Goal: Find specific page/section: Find specific page/section

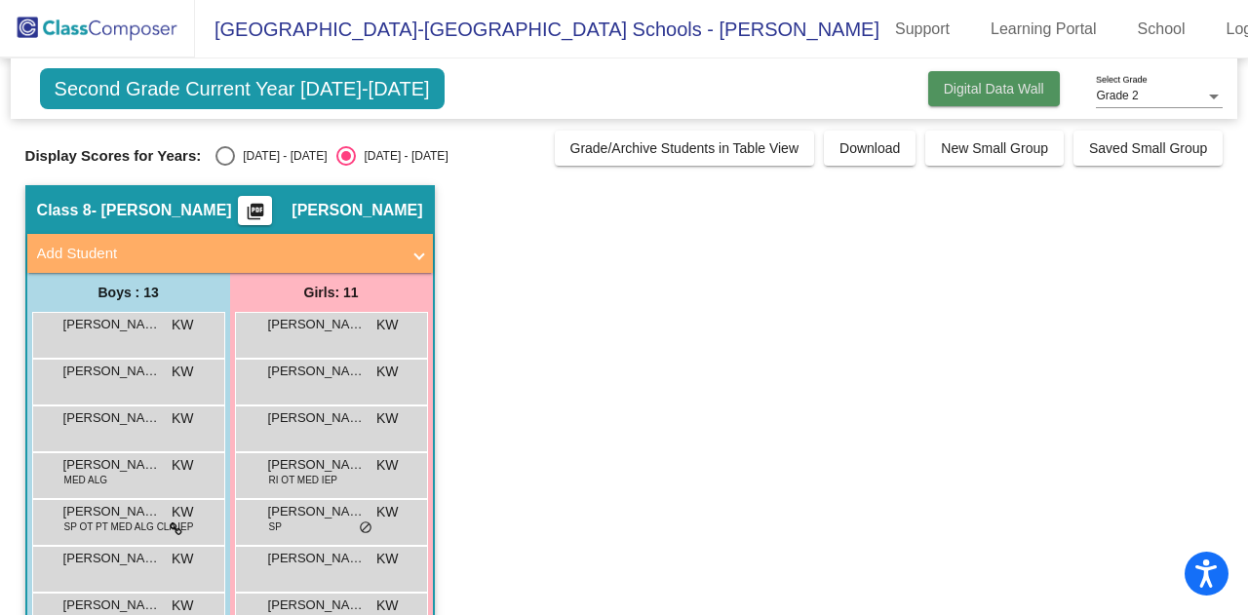
click at [951, 97] on button "Digital Data Wall" at bounding box center [994, 88] width 132 height 35
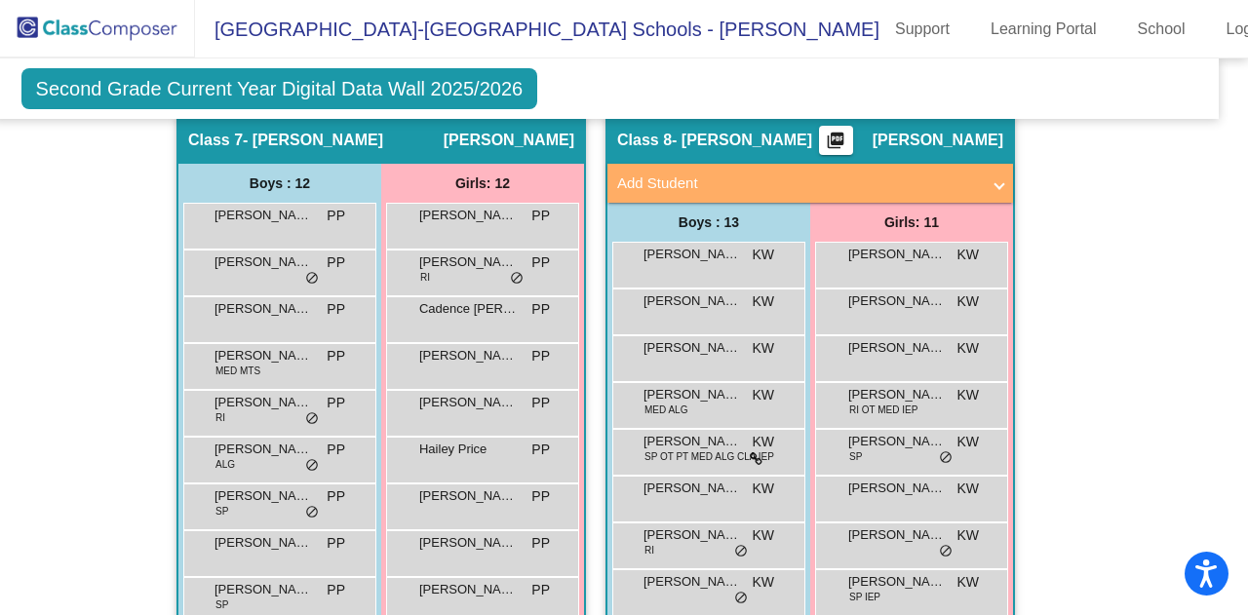
scroll to position [2737, 19]
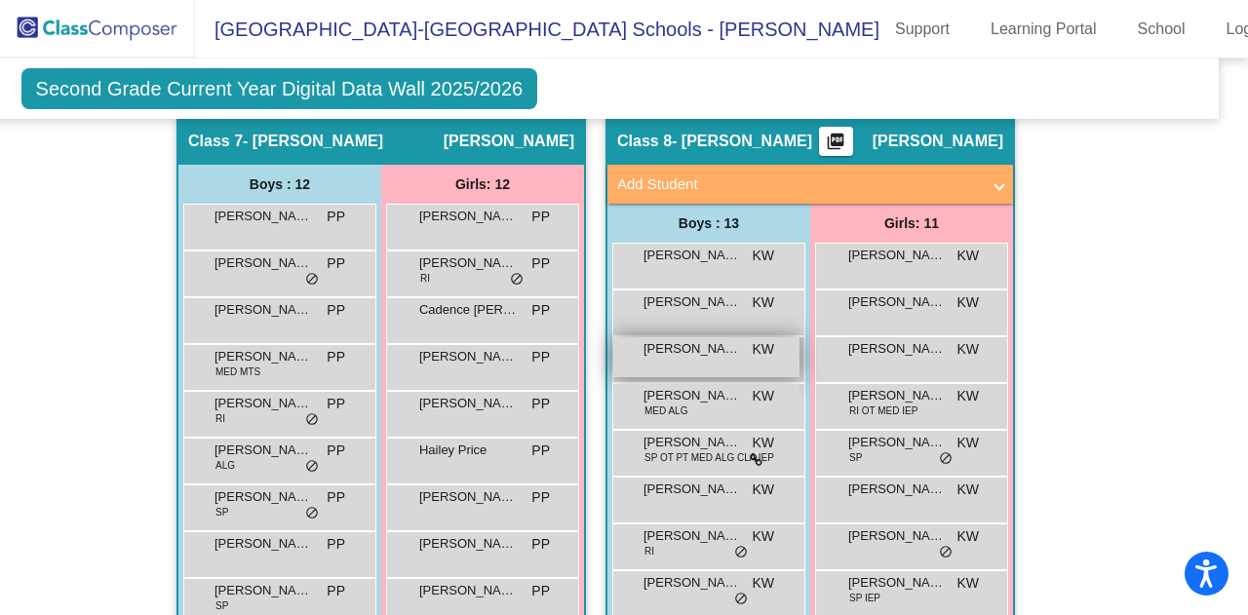
click at [743, 338] on div "[PERSON_NAME] KW lock do_not_disturb_alt" at bounding box center [706, 357] width 186 height 40
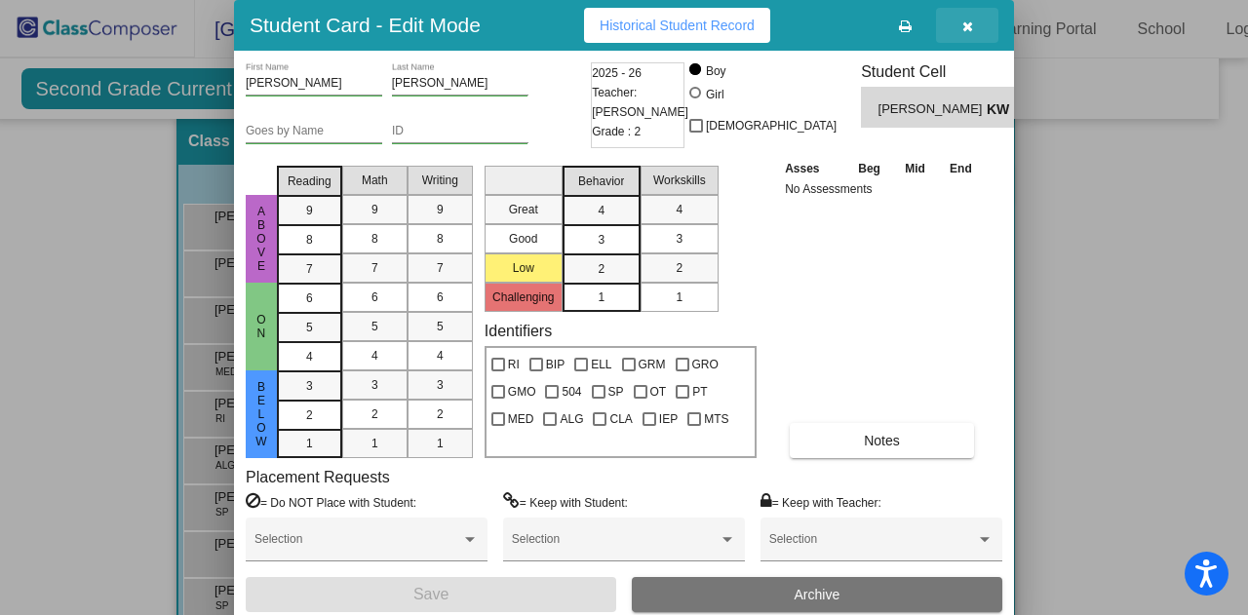
click at [959, 24] on button "button" at bounding box center [967, 25] width 62 height 35
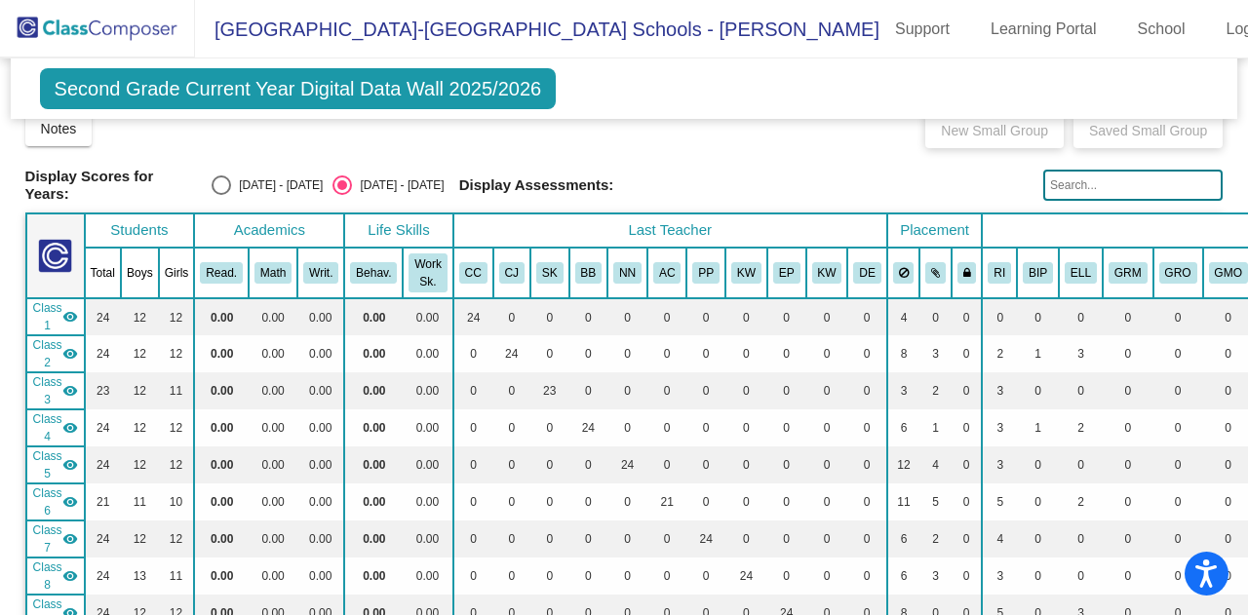
scroll to position [0, 0]
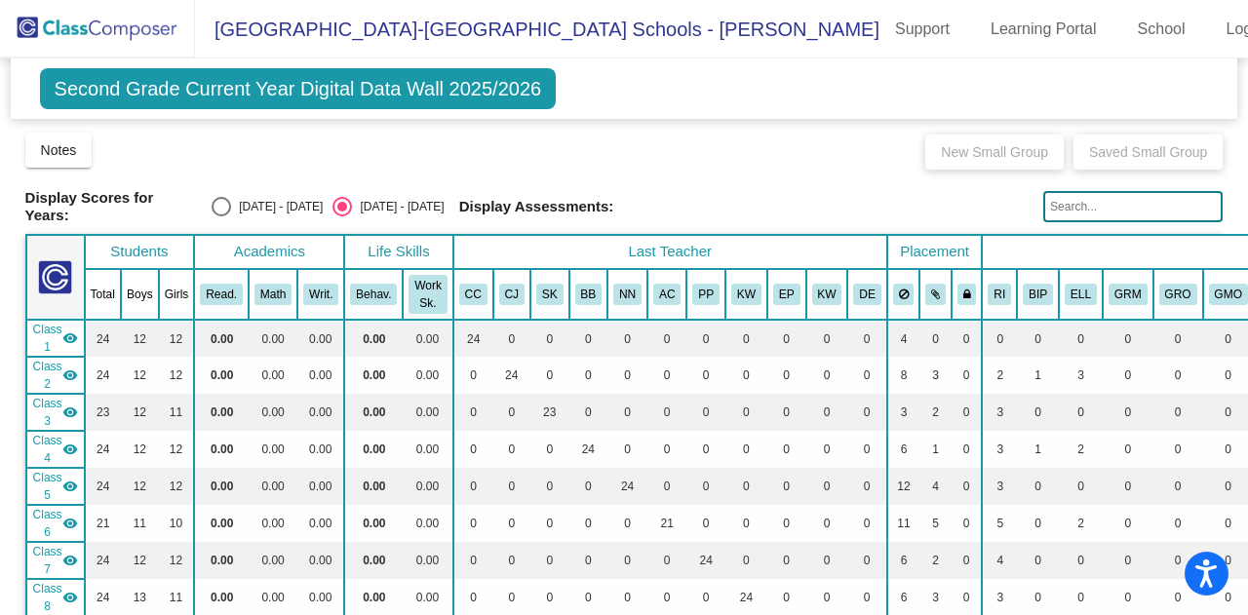
click at [226, 198] on div "Select an option" at bounding box center [221, 206] width 19 height 19
click at [221, 216] on input "[DATE] - [DATE]" at bounding box center [220, 216] width 1 height 1
radio input "true"
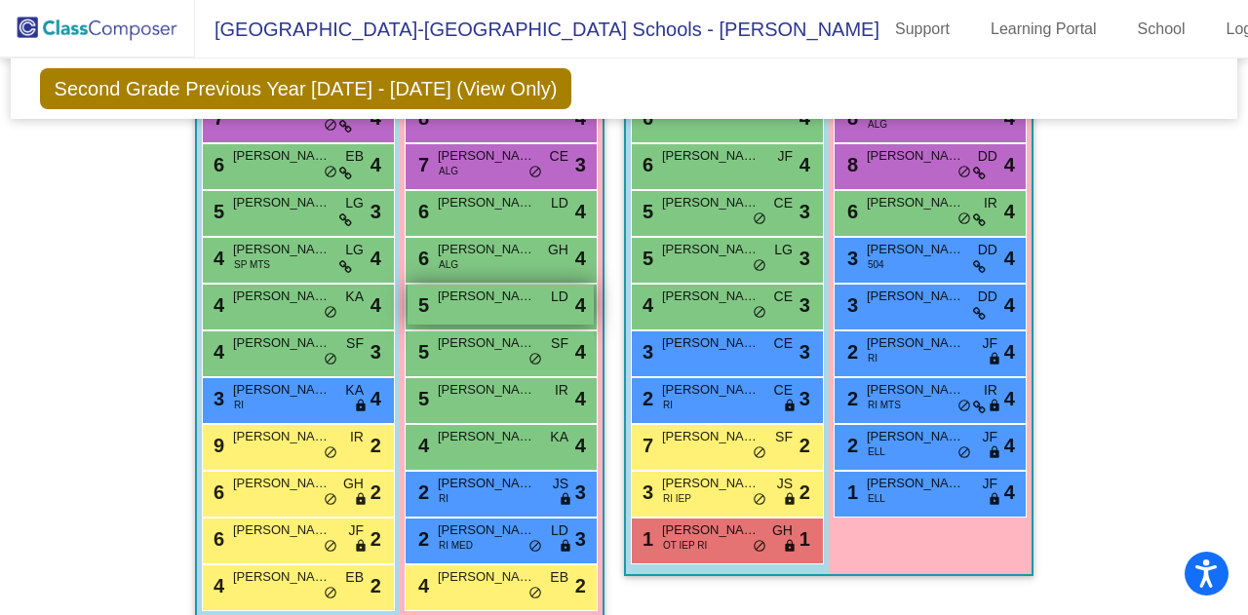
scroll to position [2208, 0]
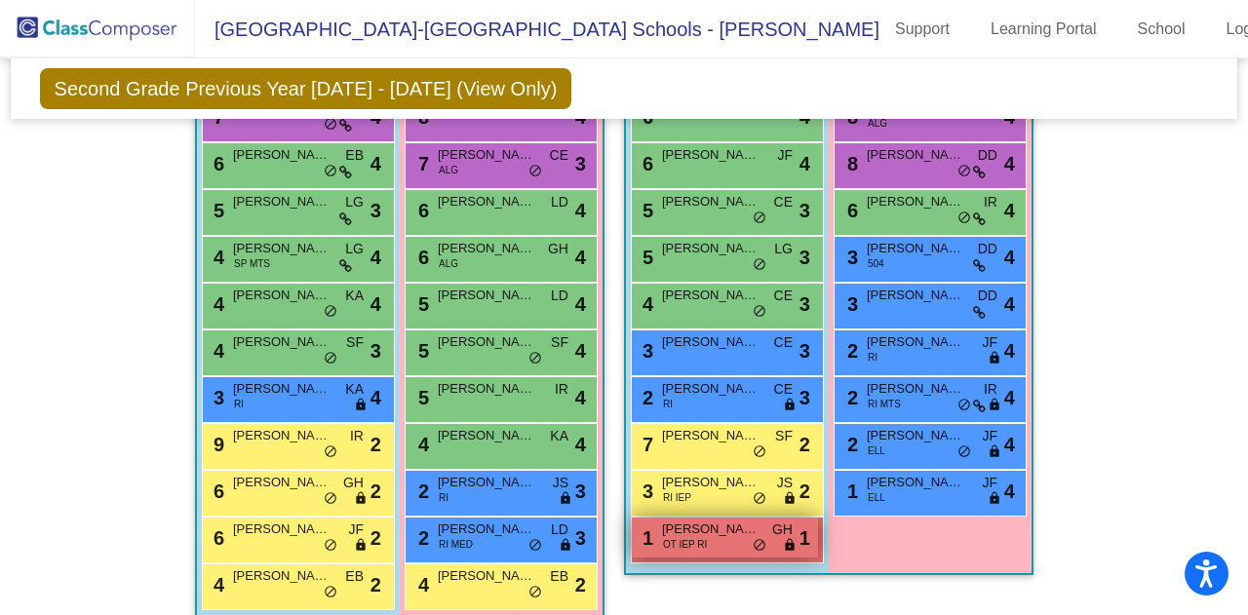
click at [678, 523] on span "[PERSON_NAME]" at bounding box center [710, 529] width 97 height 19
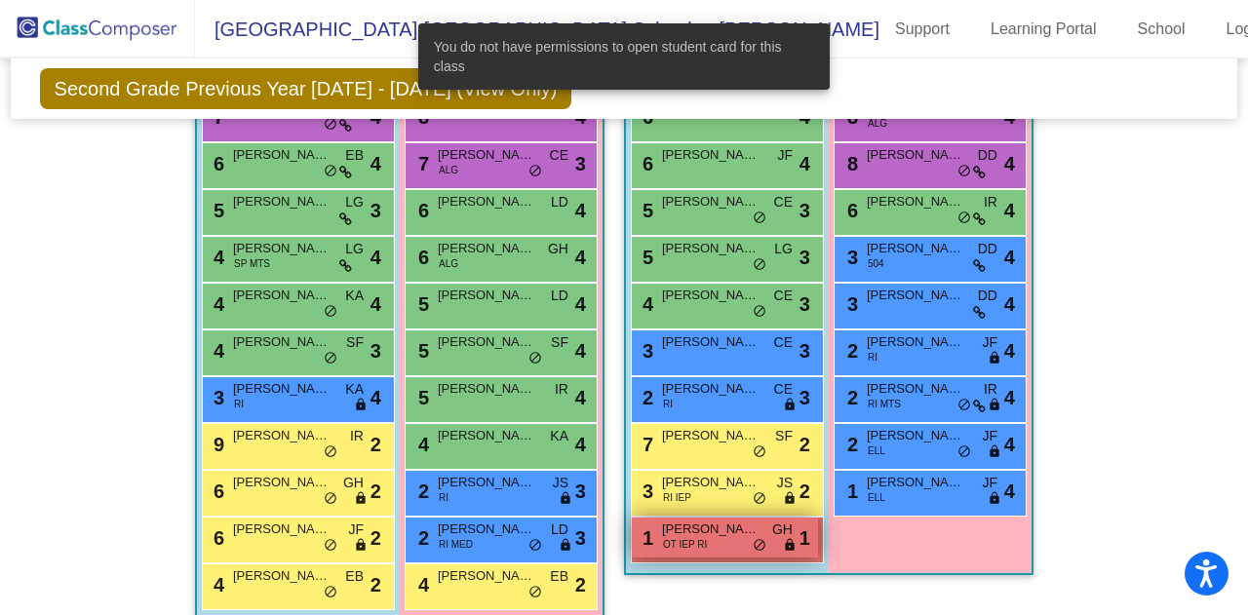
click at [678, 523] on span "[PERSON_NAME]" at bounding box center [710, 529] width 97 height 19
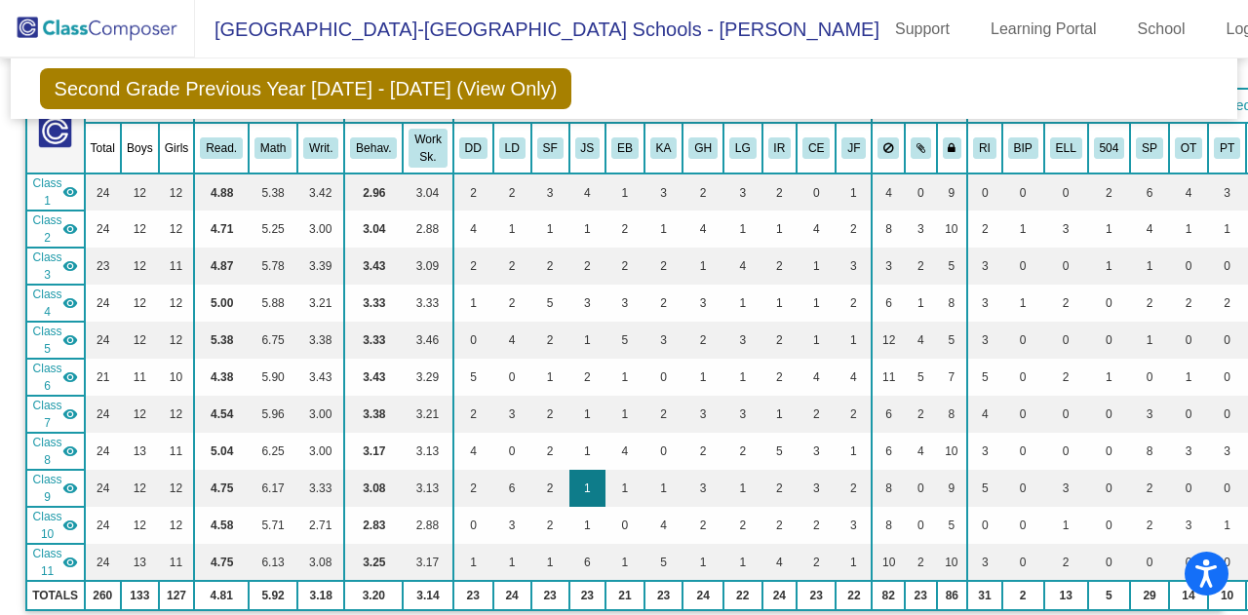
scroll to position [0, 0]
